Goal: Navigation & Orientation: Find specific page/section

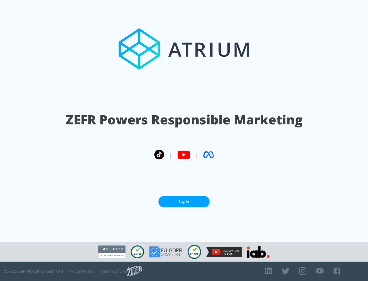
click at [184, 202] on link "Log In" at bounding box center [183, 201] width 51 height 11
